Goal: Communication & Community: Connect with others

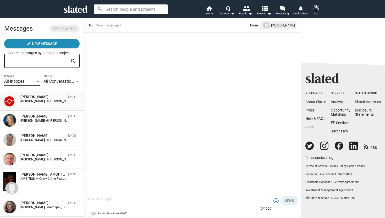
scroll to position [50, 0]
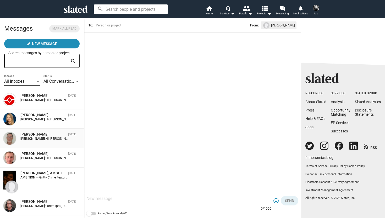
click at [23, 136] on div "[PERSON_NAME]" at bounding box center [43, 134] width 46 height 5
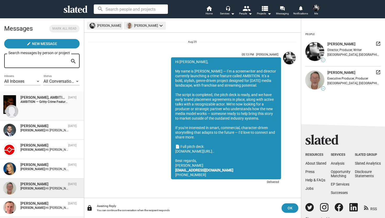
click at [46, 99] on div "[PERSON_NAME], AMBITION — Gritty Crime Feature in the Style of The Gentlemen | …" at bounding box center [43, 97] width 46 height 5
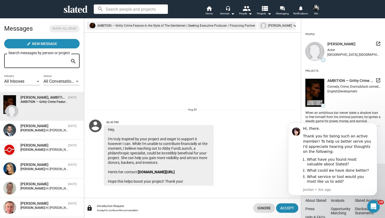
click at [288, 210] on body "Hi, there. Thank you for being such an active member! To help us better serve y…" at bounding box center [332, 166] width 100 height 93
click at [288, 206] on body "Hi, there. Thank you for being such an active member! To help us better serve y…" at bounding box center [332, 166] width 100 height 93
click at [374, 126] on icon "Dismiss notification" at bounding box center [375, 124] width 3 height 3
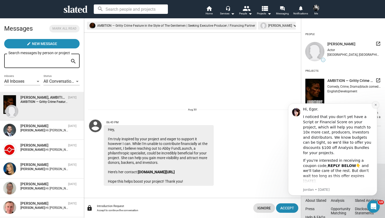
click at [375, 105] on icon "Dismiss notification" at bounding box center [375, 105] width 2 height 2
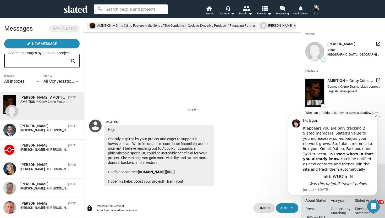
click at [376, 116] on button "Dismiss notification" at bounding box center [375, 116] width 7 height 7
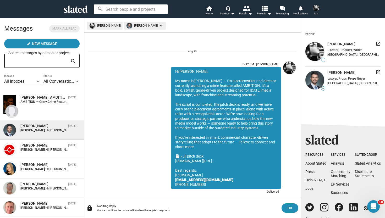
scroll to position [10, 0]
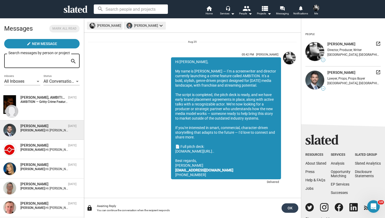
click at [292, 208] on span "OK" at bounding box center [289, 207] width 8 height 9
